Goal: Task Accomplishment & Management: Manage account settings

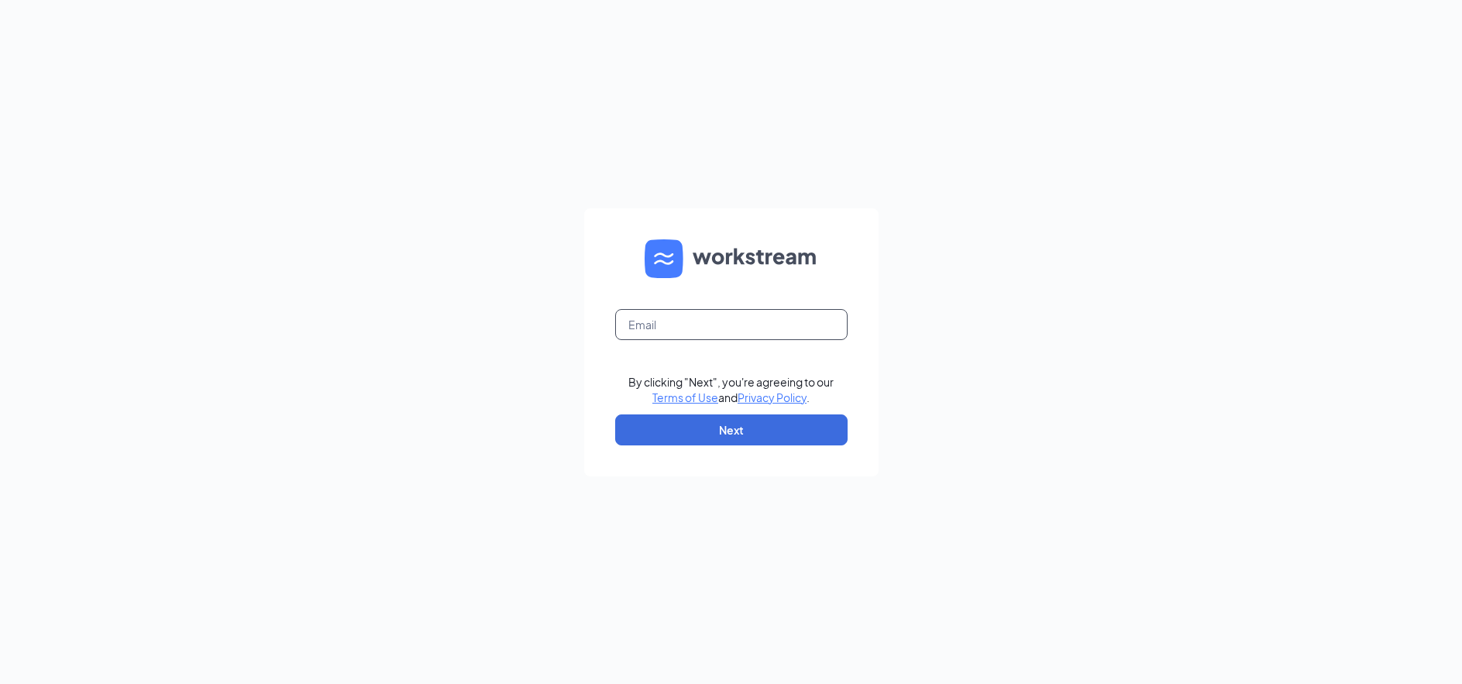
click at [711, 337] on input "text" at bounding box center [731, 324] width 232 height 31
type input "[EMAIL_ADDRESS][DOMAIN_NAME]"
click at [732, 435] on button "Next" at bounding box center [731, 430] width 232 height 31
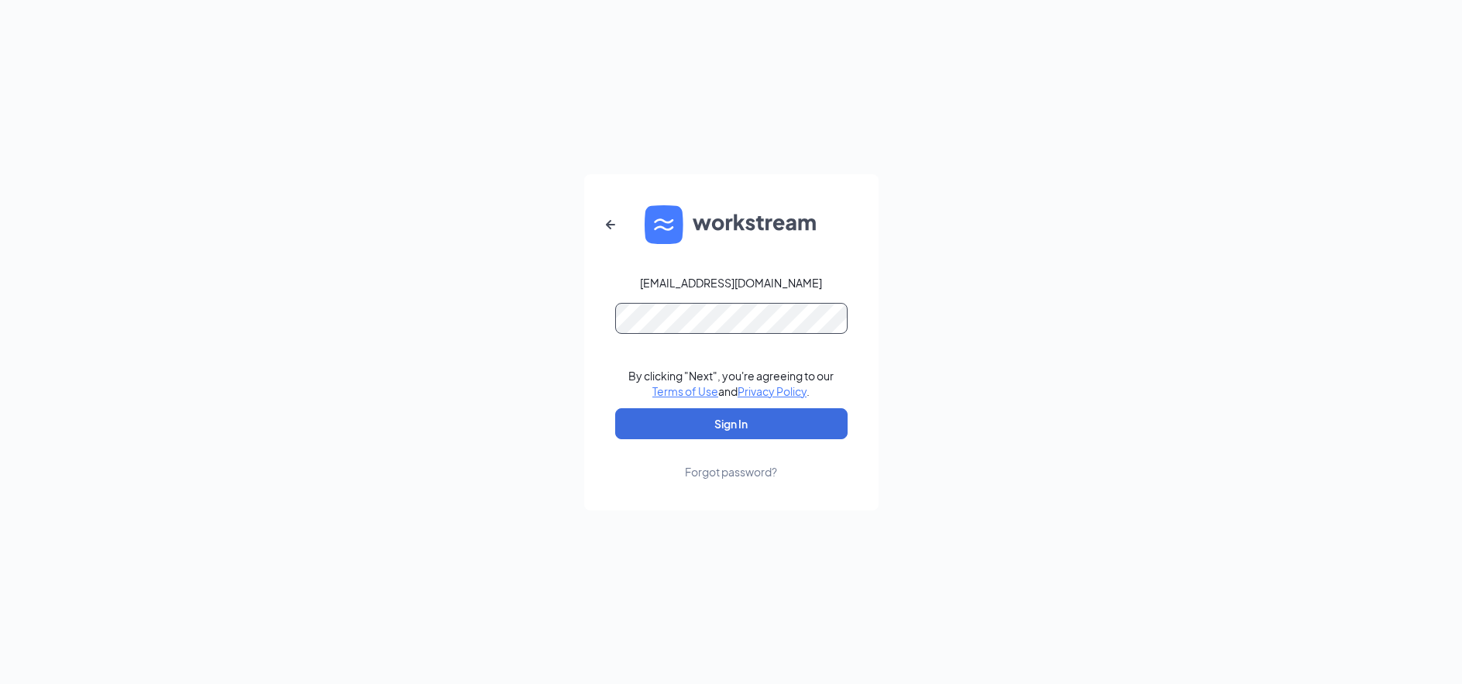
click at [615, 408] on button "Sign In" at bounding box center [731, 423] width 232 height 31
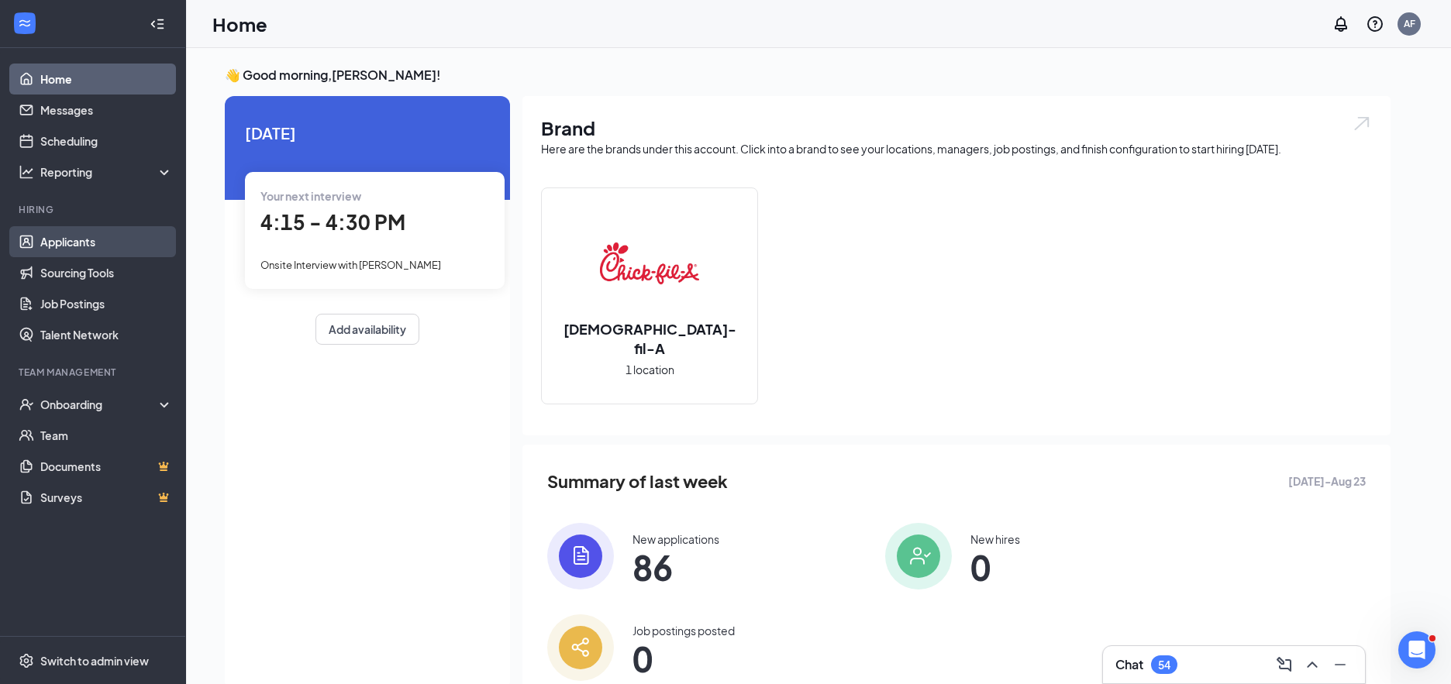
click at [69, 236] on link "Applicants" at bounding box center [106, 241] width 133 height 31
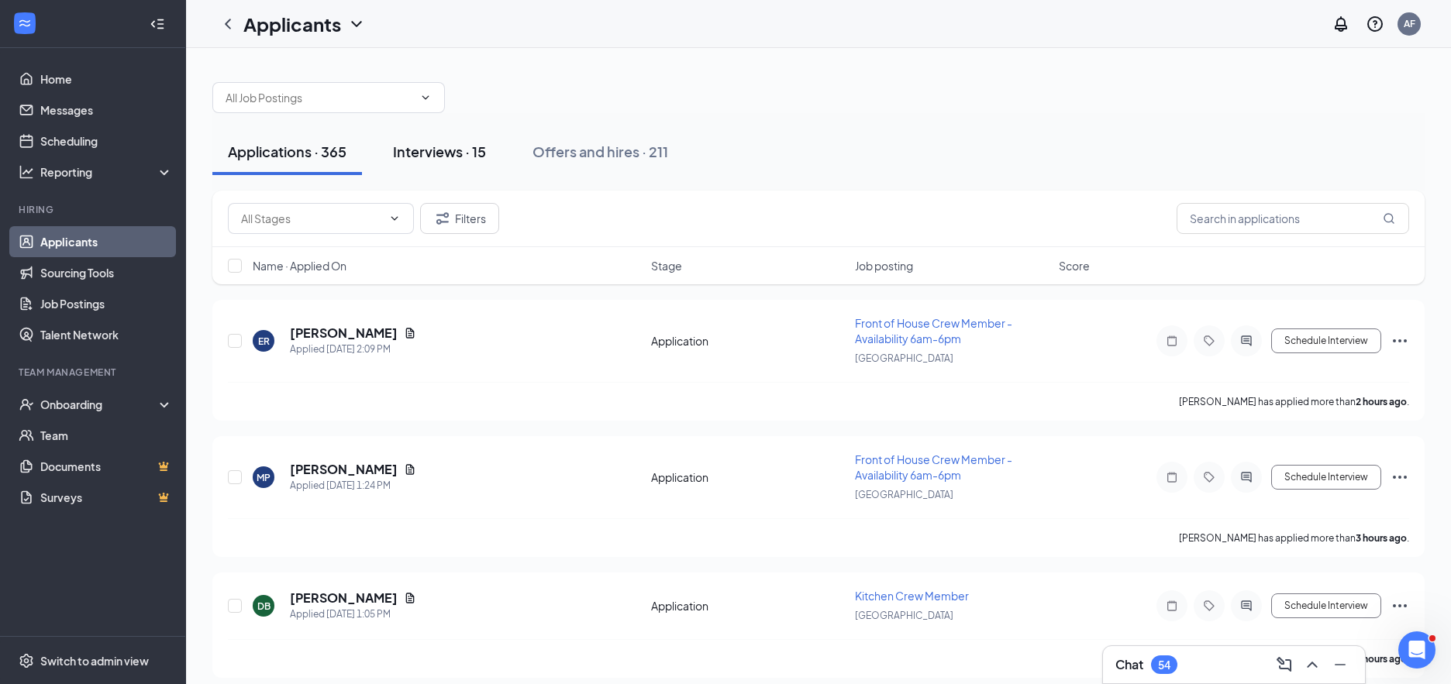
click at [462, 147] on div "Interviews · 15" at bounding box center [439, 151] width 93 height 19
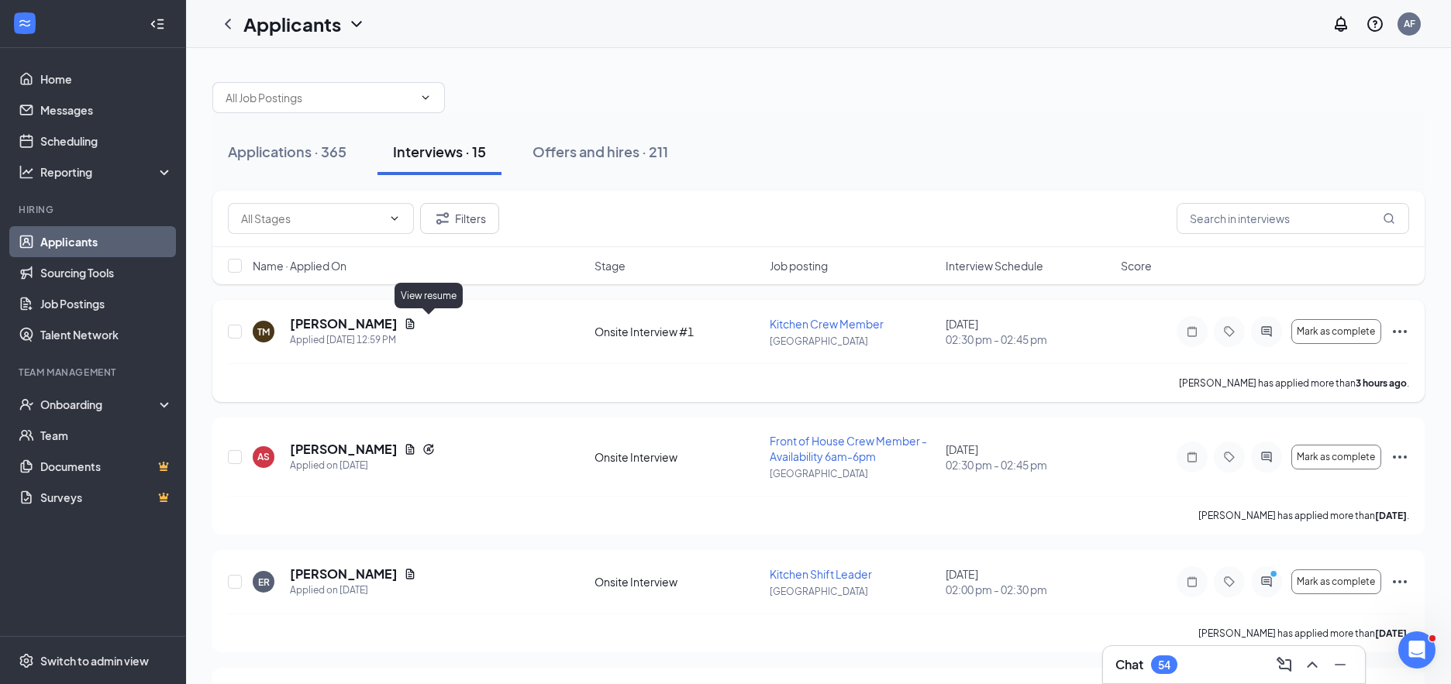
click at [416, 322] on icon "Document" at bounding box center [410, 324] width 12 height 12
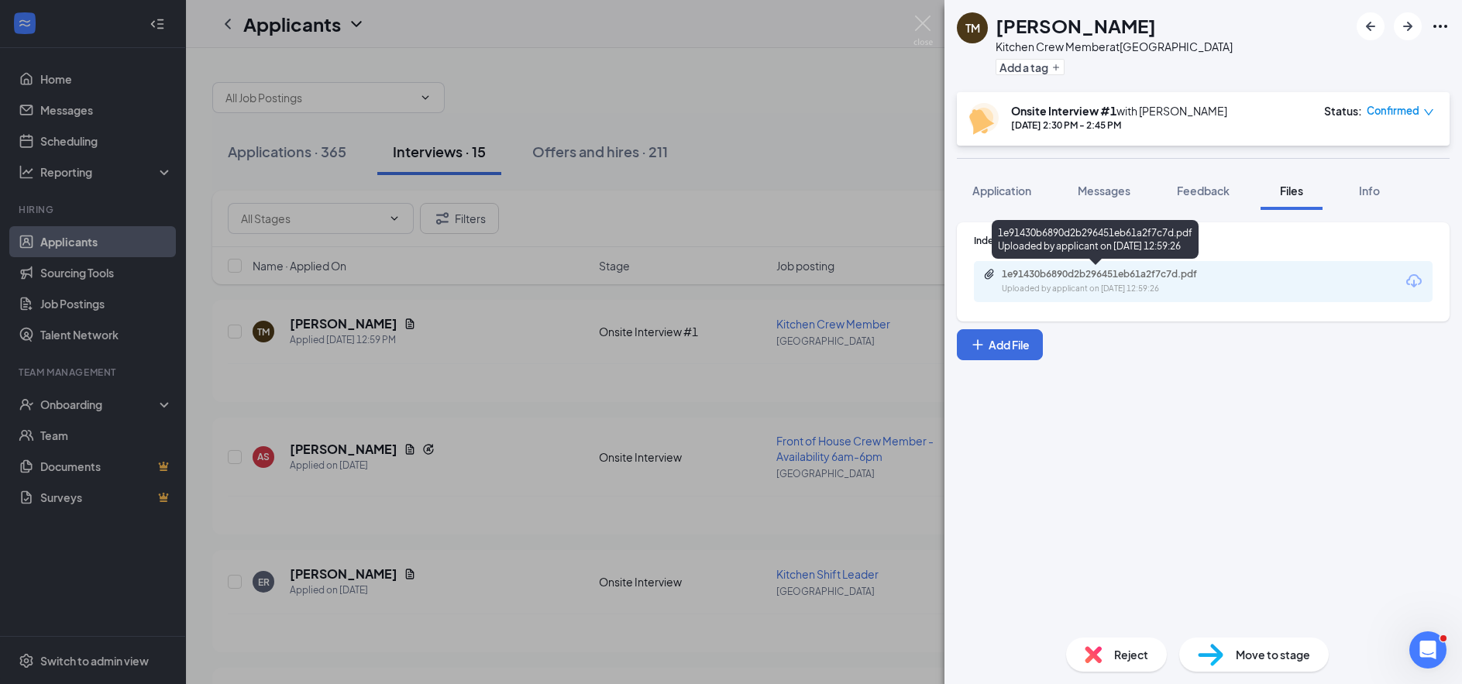
click at [1055, 276] on div "1e91430b6890d2b296451eb61a2f7c7d.pdf" at bounding box center [1110, 274] width 217 height 12
click at [556, 404] on div "TM [PERSON_NAME] Kitchen Crew Member at [GEOGRAPHIC_DATA] Add a tag Onsite Inte…" at bounding box center [731, 342] width 1462 height 684
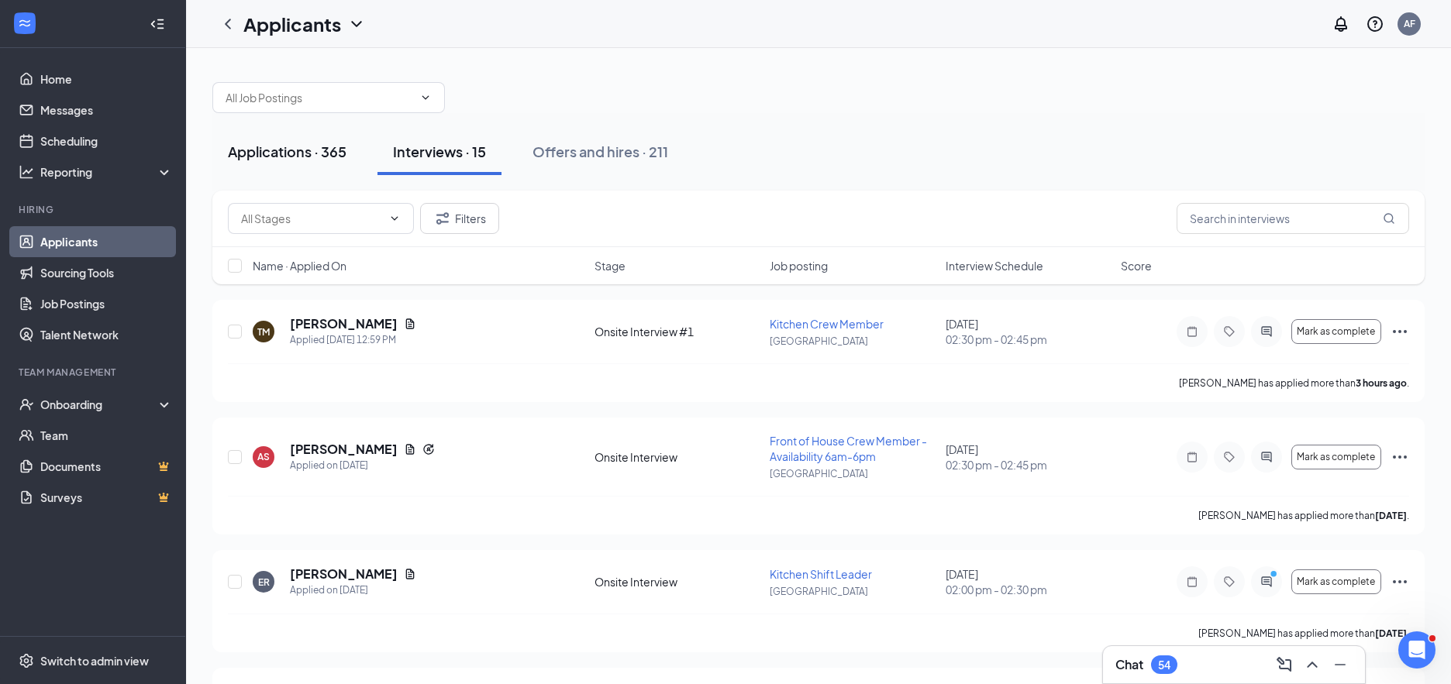
drag, startPoint x: 250, startPoint y: 150, endPoint x: 271, endPoint y: 159, distance: 22.6
click at [249, 151] on div "Applications · 365" at bounding box center [287, 151] width 119 height 19
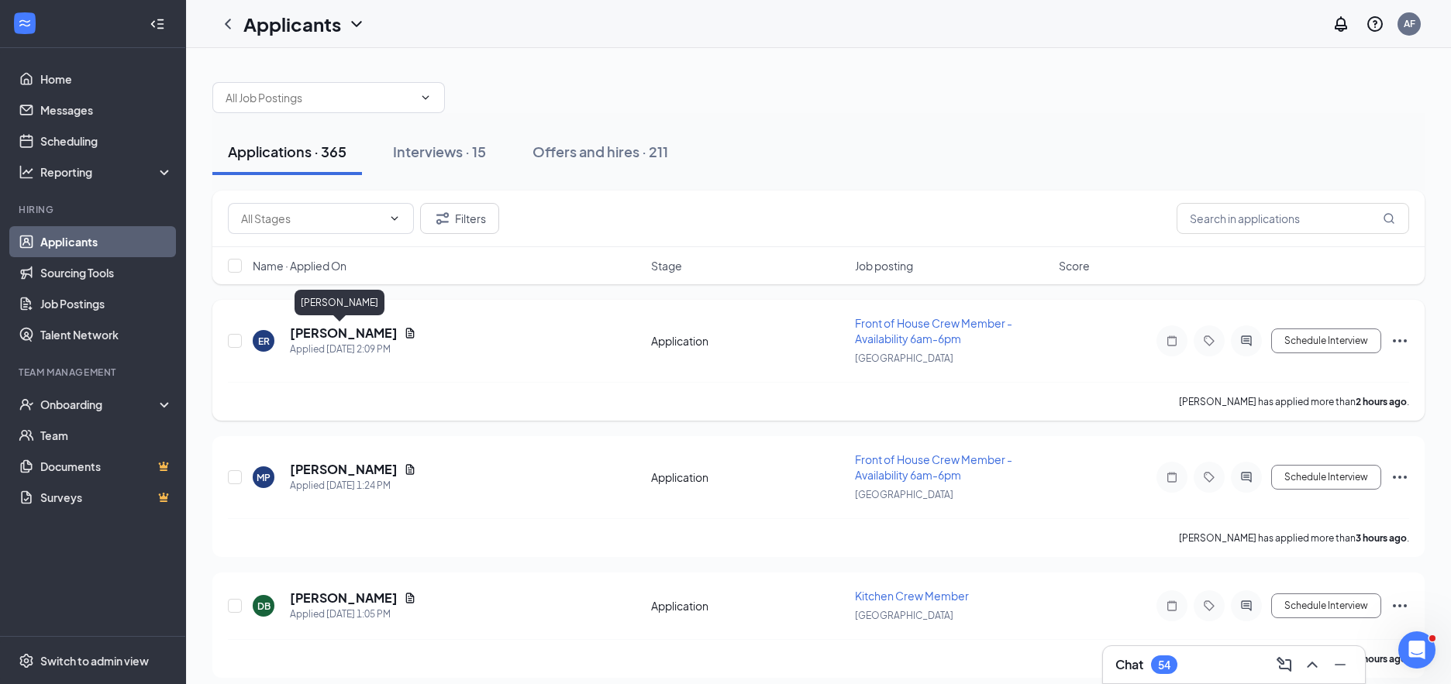
click at [340, 332] on h5 "[PERSON_NAME]" at bounding box center [344, 333] width 108 height 17
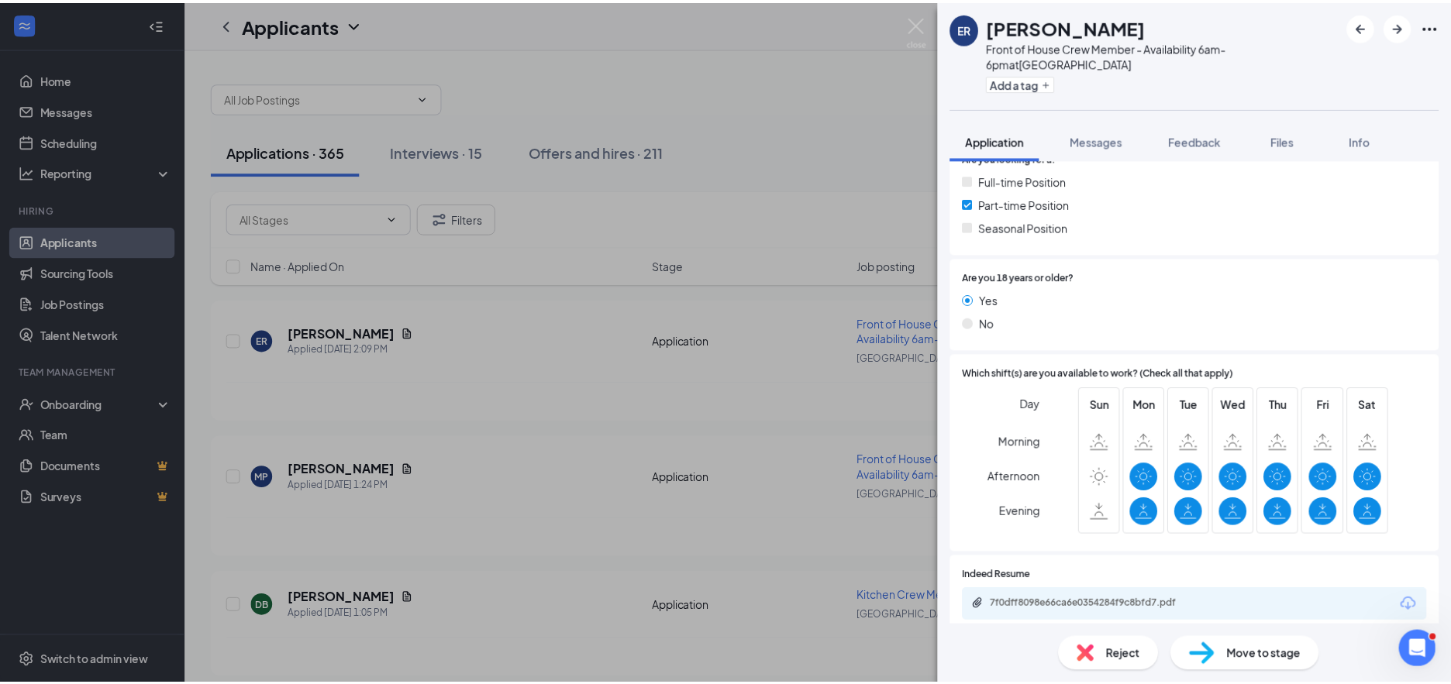
scroll to position [446, 0]
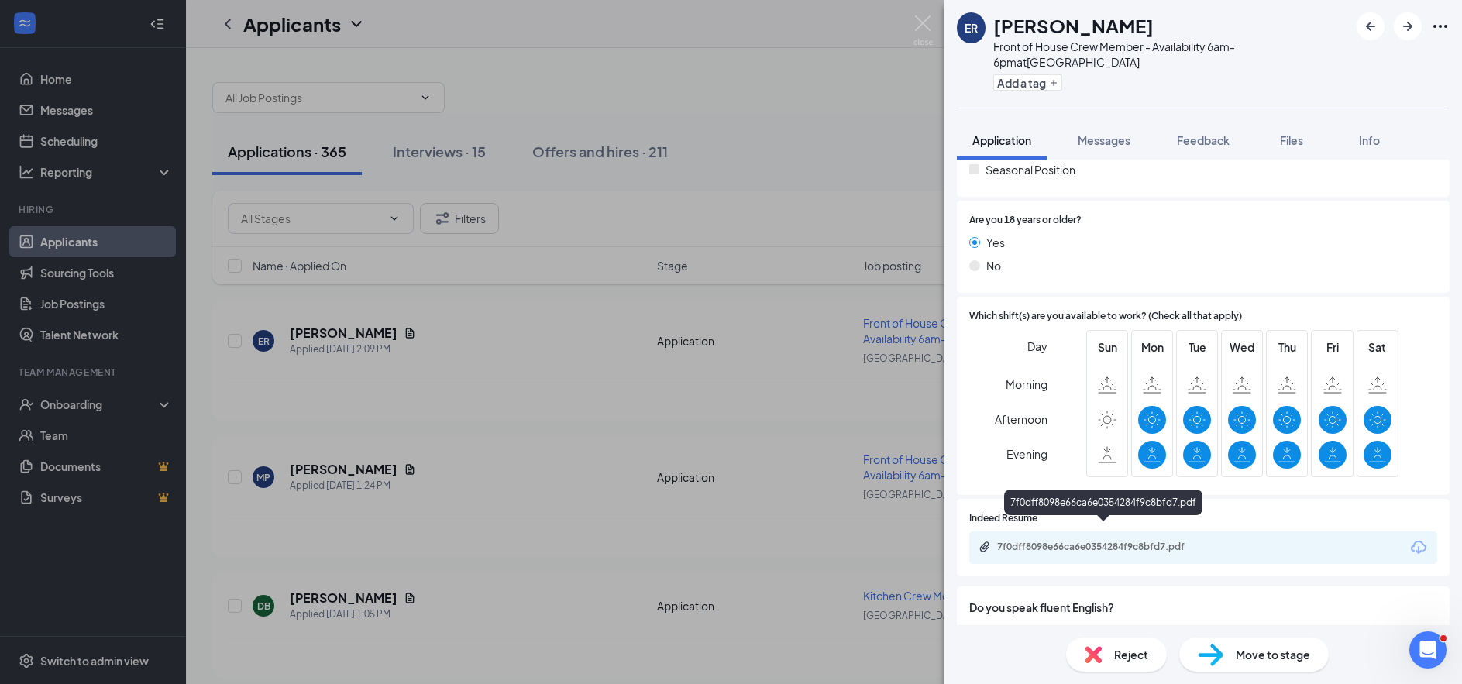
click at [1089, 541] on div "7f0dff8098e66ca6e0354284f9c8bfd7.pdf" at bounding box center [1105, 547] width 217 height 12
click at [556, 383] on div "ER [PERSON_NAME] Front of House Crew Member - Availability 6am-6pm at [GEOGRAPH…" at bounding box center [731, 342] width 1462 height 684
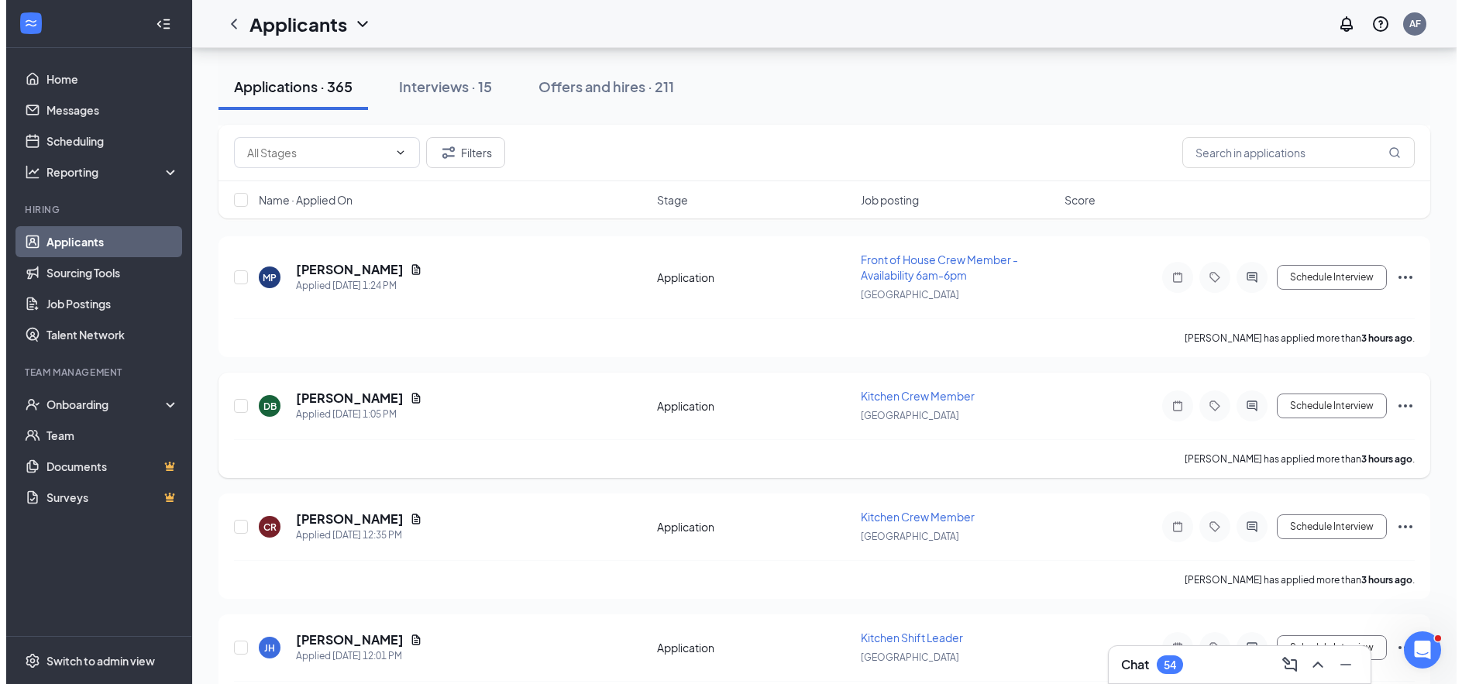
scroll to position [232, 0]
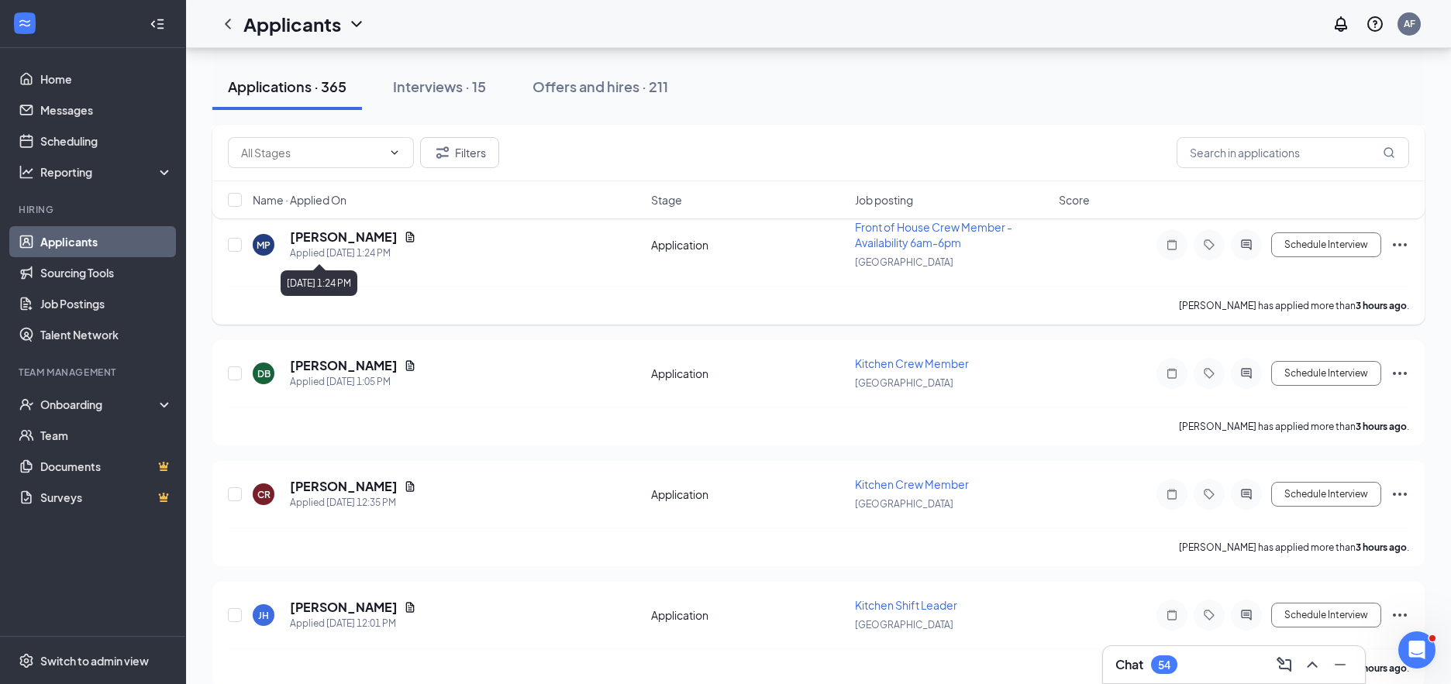
click at [337, 238] on h5 "[PERSON_NAME]" at bounding box center [344, 237] width 108 height 17
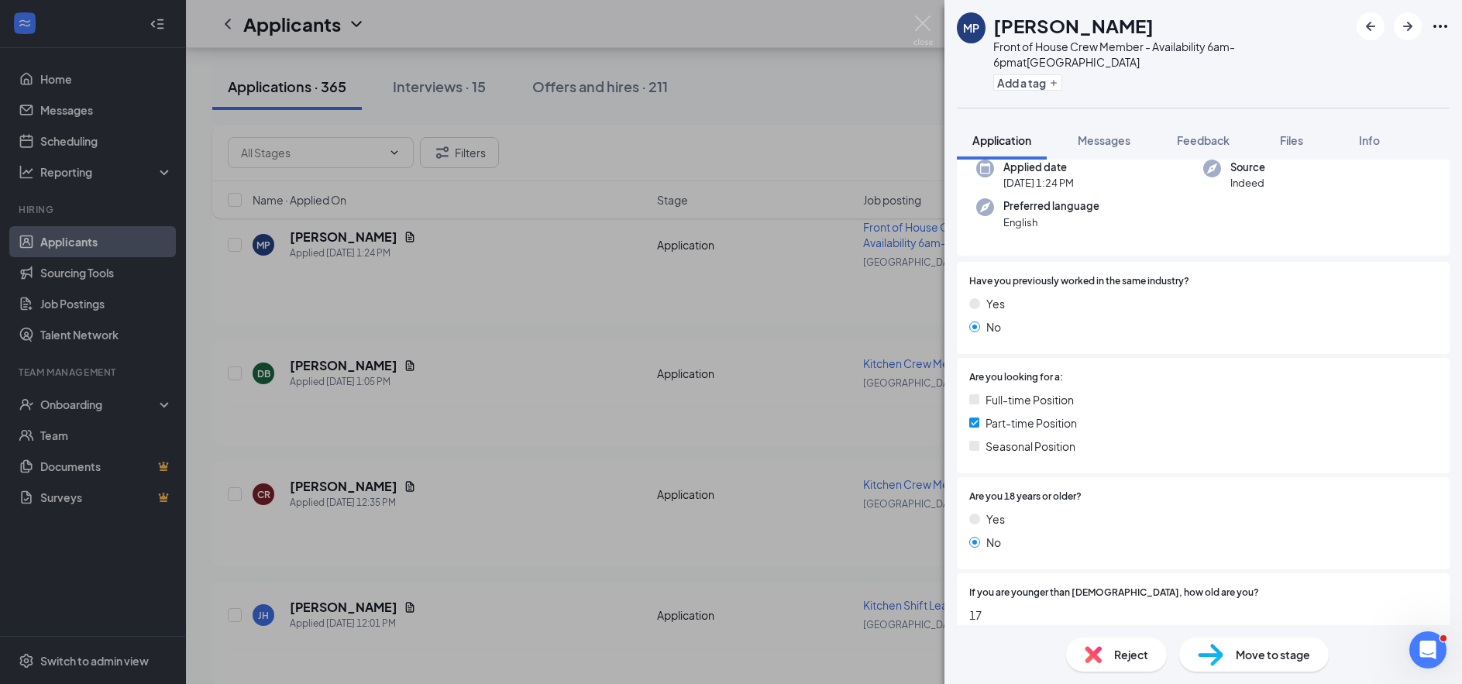
scroll to position [513, 0]
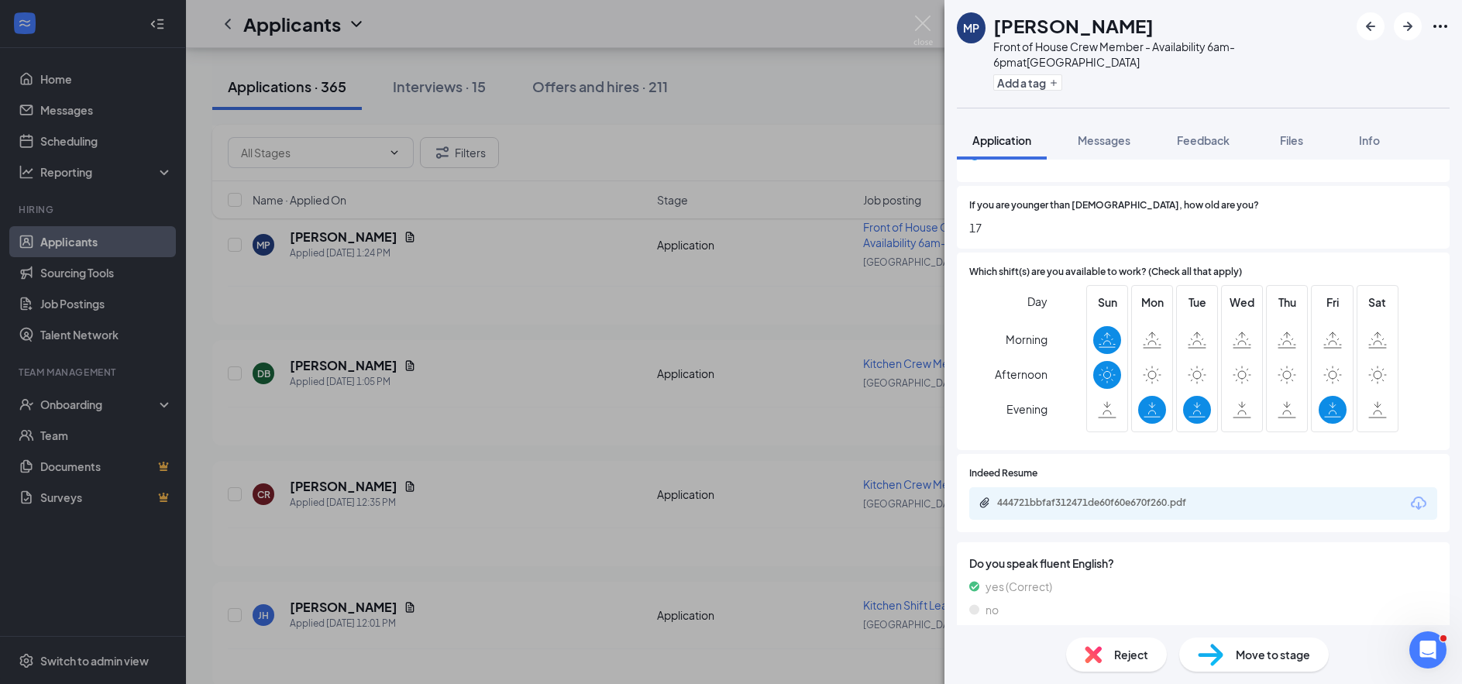
click at [1107, 497] on div "444721bbfaf312471de60f60e670f260.pdf" at bounding box center [1105, 503] width 217 height 12
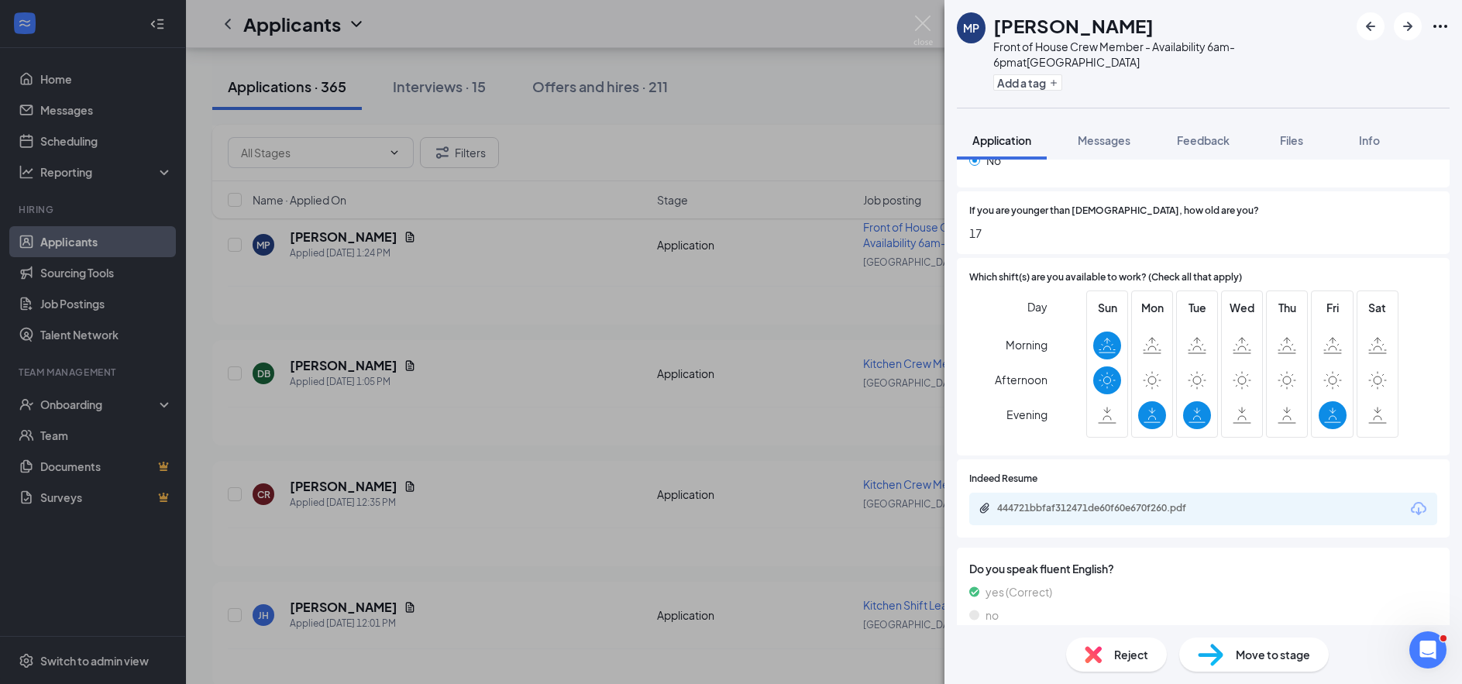
click at [614, 470] on div "MP [PERSON_NAME] Front of House Crew Member - Availability 6am-6pm at [GEOGRAPH…" at bounding box center [731, 342] width 1462 height 684
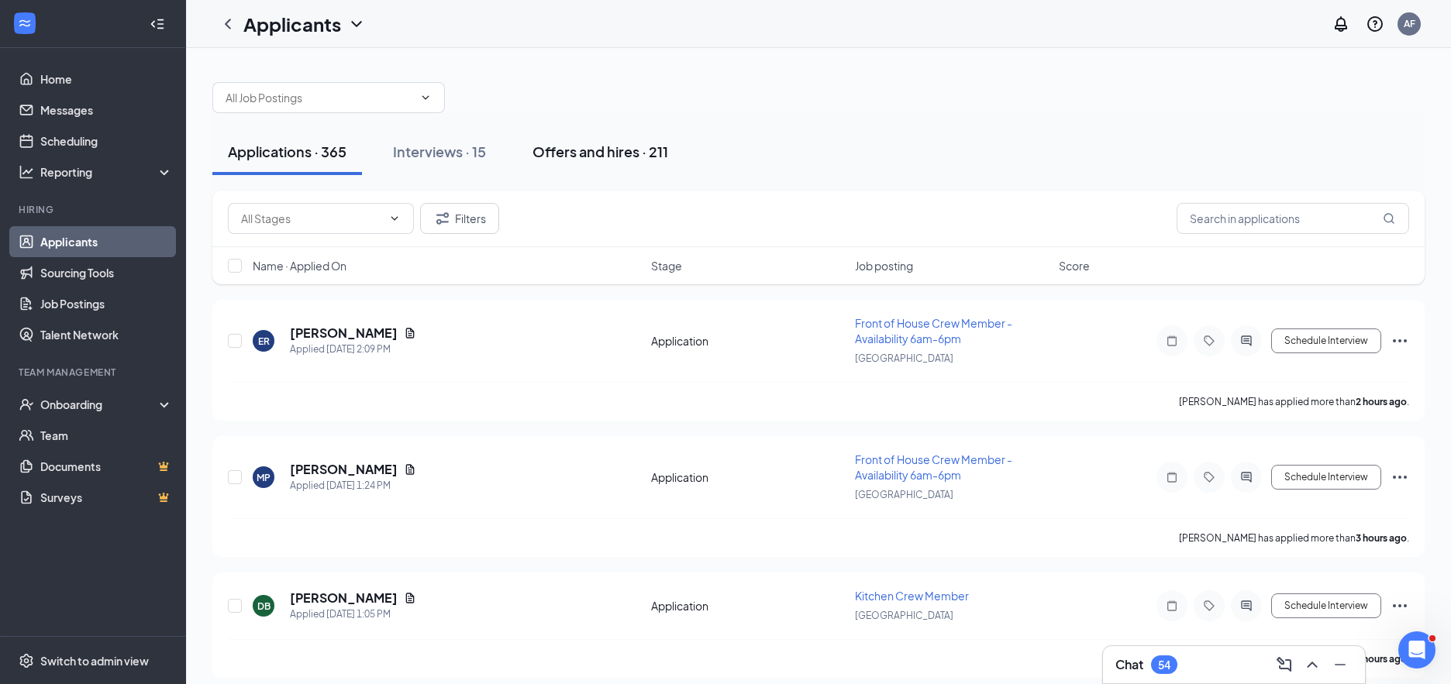
drag, startPoint x: 446, startPoint y: 146, endPoint x: 546, endPoint y: 168, distance: 102.5
click at [446, 146] on div "Interviews · 15" at bounding box center [439, 151] width 93 height 19
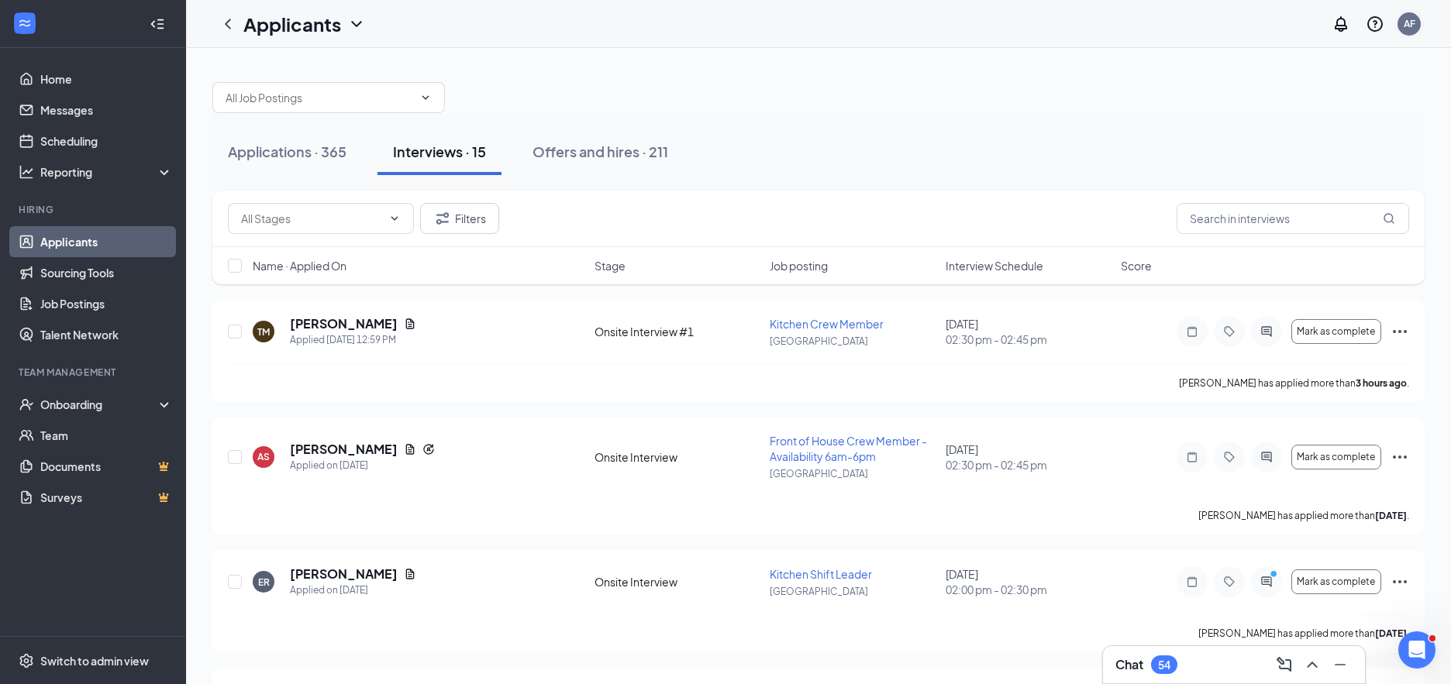
click at [1411, 26] on div "AF" at bounding box center [1409, 23] width 12 height 13
click at [77, 78] on link "Home" at bounding box center [106, 79] width 133 height 31
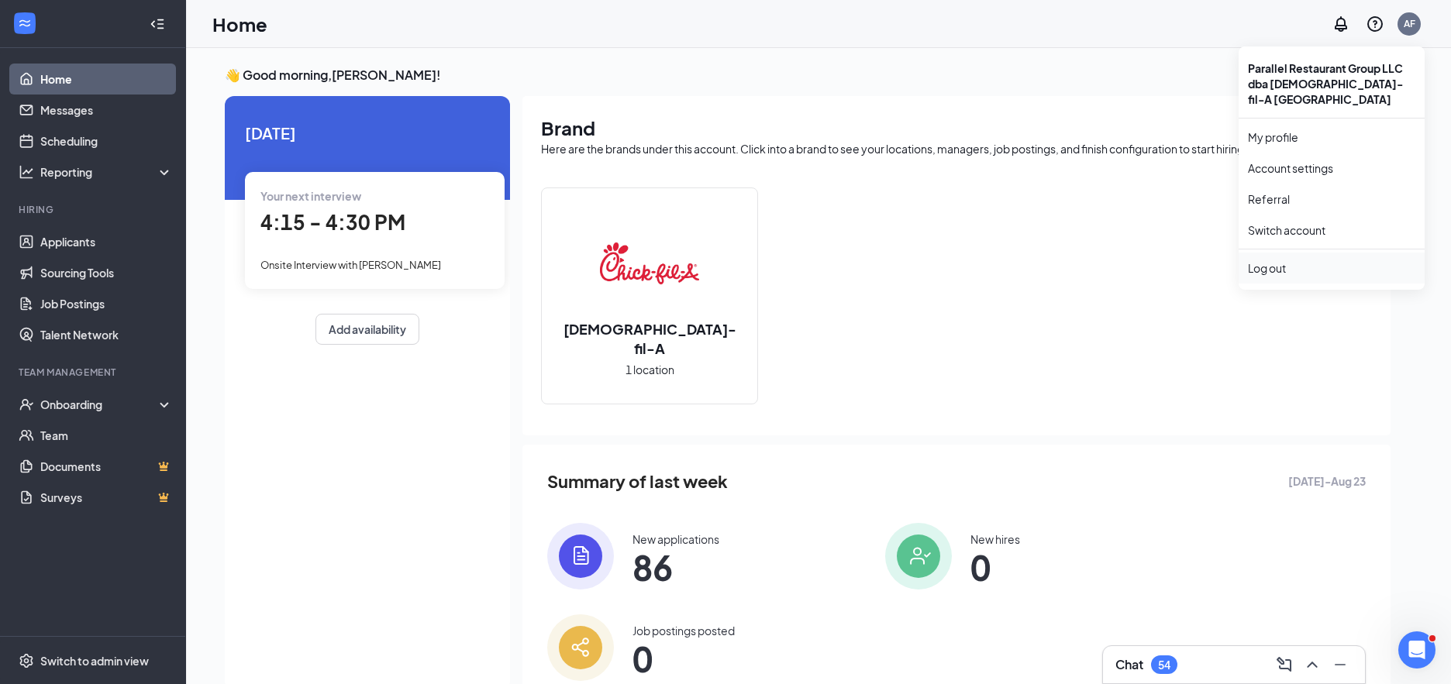
click at [1290, 260] on div "Log out" at bounding box center [1331, 267] width 167 height 15
